Goal: Task Accomplishment & Management: Use online tool/utility

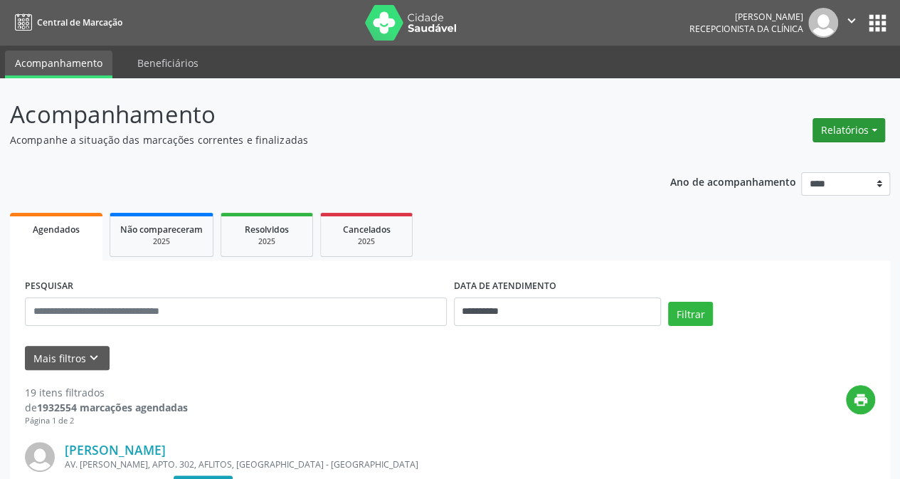
click at [851, 132] on button "Relatórios" at bounding box center [848, 130] width 73 height 24
click at [774, 163] on link "Agendamentos" at bounding box center [809, 160] width 153 height 20
select select "*"
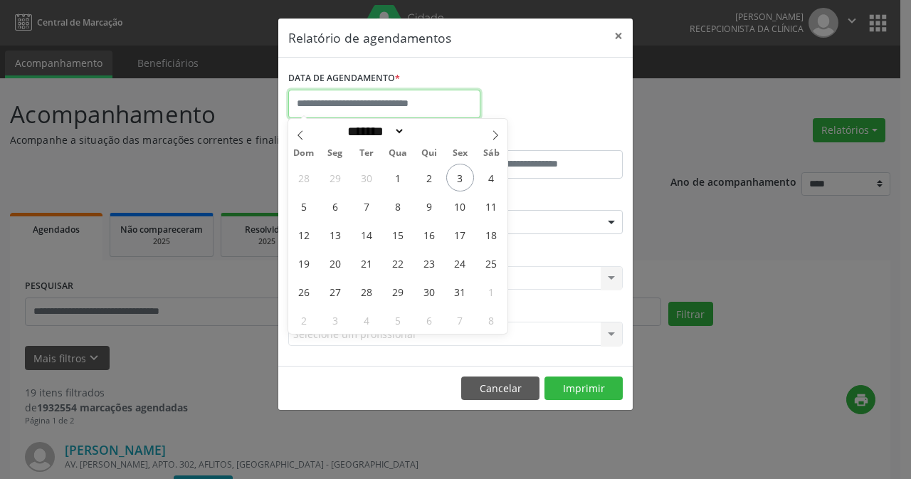
click at [410, 110] on input "text" at bounding box center [384, 104] width 192 height 28
click at [465, 183] on span "3" at bounding box center [460, 178] width 28 height 28
type input "**********"
click at [466, 178] on span "3" at bounding box center [460, 178] width 28 height 28
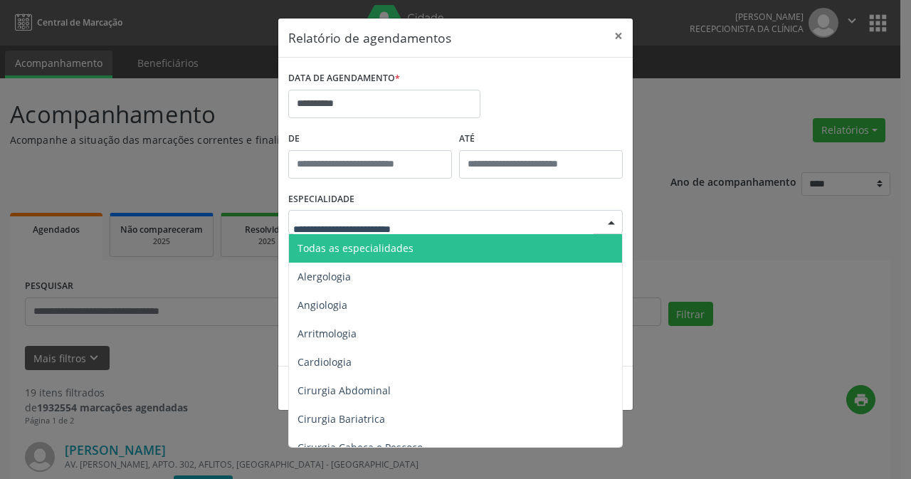
click at [608, 221] on div at bounding box center [610, 223] width 21 height 24
click at [371, 243] on span "Todas as especialidades" at bounding box center [355, 248] width 116 height 14
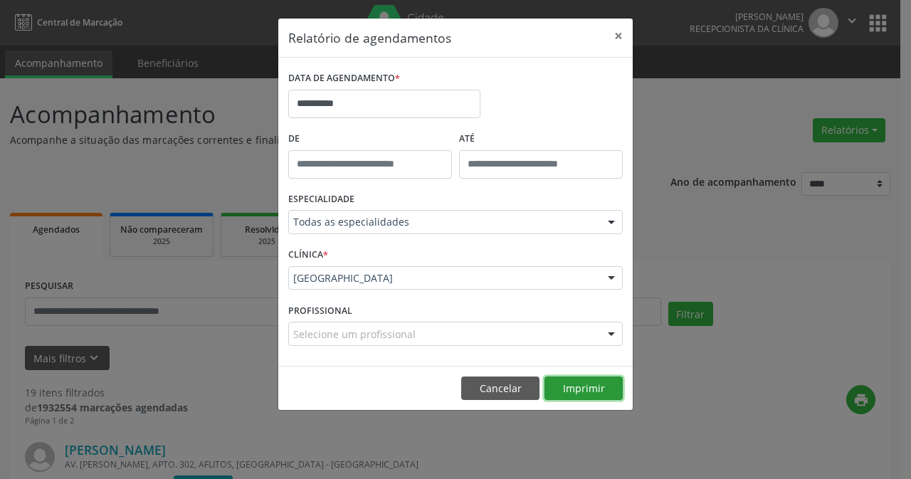
click at [595, 386] on button "Imprimir" at bounding box center [583, 388] width 78 height 24
